Goal: Check status: Check status

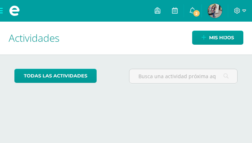
click at [209, 9] on img at bounding box center [214, 11] width 14 height 14
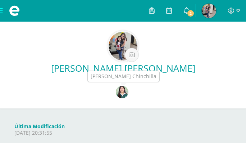
click at [119, 87] on img at bounding box center [122, 92] width 13 height 13
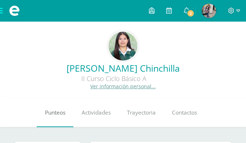
click at [60, 117] on link "Punteos" at bounding box center [55, 112] width 37 height 29
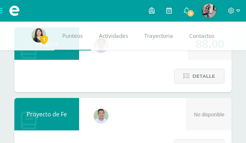
scroll to position [559, 0]
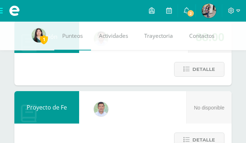
click at [16, 67] on div "Religión Carlos Araujo Maestro 88.00 Detalle" at bounding box center [122, 53] width 217 height 65
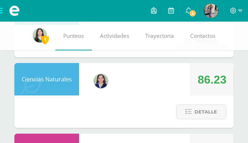
scroll to position [725, 0]
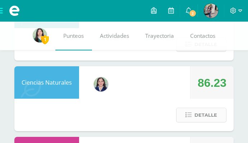
click at [210, 111] on span "Detalle" at bounding box center [206, 114] width 23 height 13
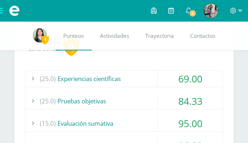
scroll to position [818, 0]
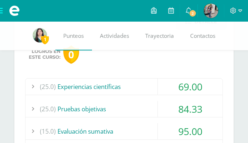
click at [206, 83] on div "69.00" at bounding box center [190, 86] width 65 height 16
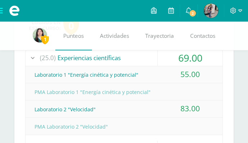
scroll to position [832, 0]
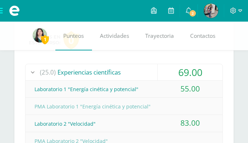
click at [192, 67] on div "69.00" at bounding box center [190, 72] width 65 height 16
